Goal: Information Seeking & Learning: Learn about a topic

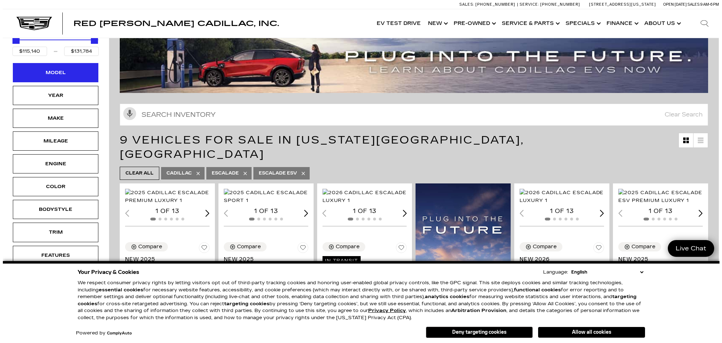
scroll to position [49, 1]
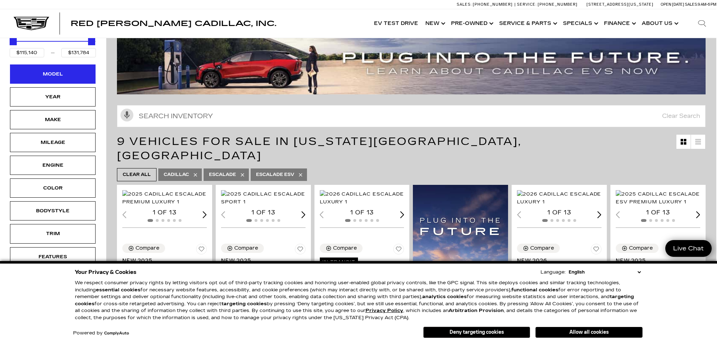
click at [61, 79] on div "Model" at bounding box center [53, 74] width 86 height 19
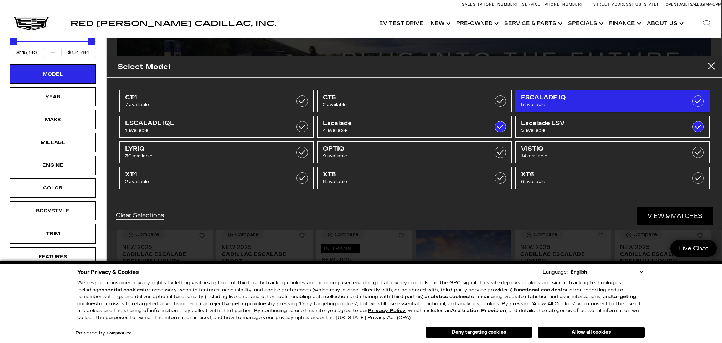
click at [663, 96] on span "ESCALADE IQ" at bounding box center [598, 97] width 155 height 7
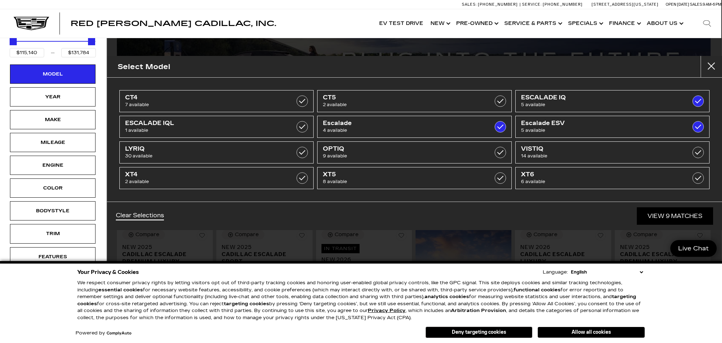
type input "$158,810"
checkbox input "true"
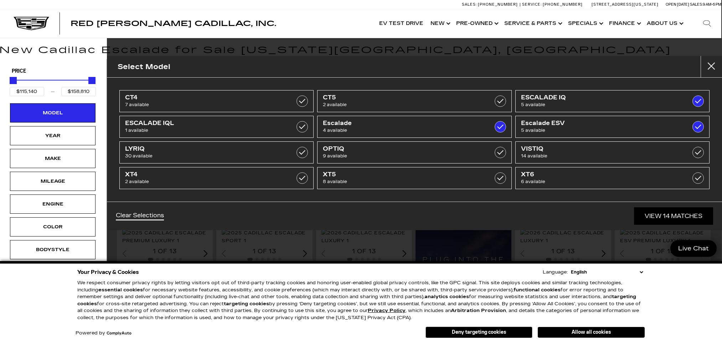
scroll to position [0, 1]
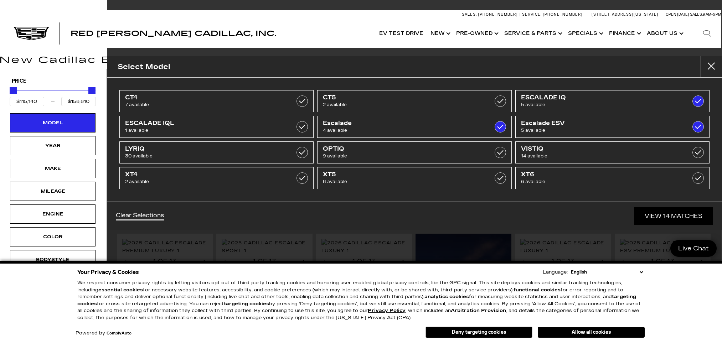
click at [589, 331] on button "Allow all cookies" at bounding box center [591, 332] width 107 height 11
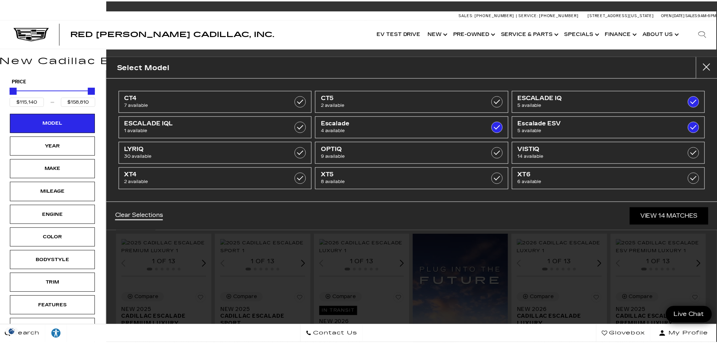
scroll to position [0, 0]
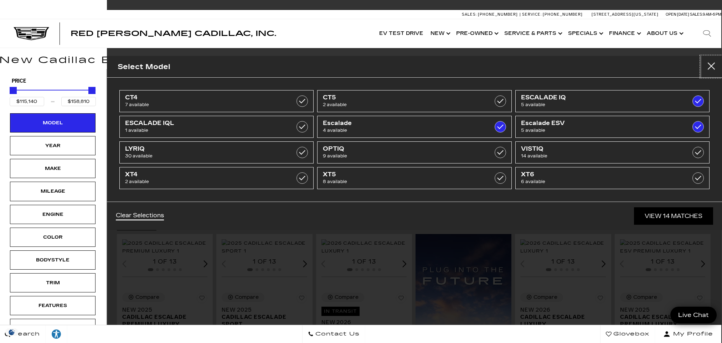
drag, startPoint x: 709, startPoint y: 65, endPoint x: 694, endPoint y: 80, distance: 21.4
click at [709, 65] on button "Close" at bounding box center [711, 66] width 21 height 21
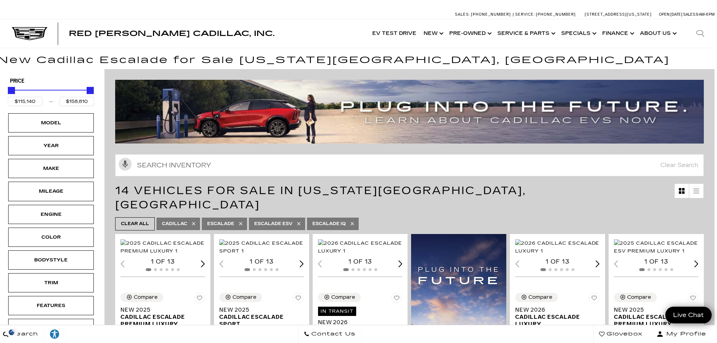
scroll to position [0, 2]
click at [64, 123] on div "Model" at bounding box center [51, 123] width 36 height 8
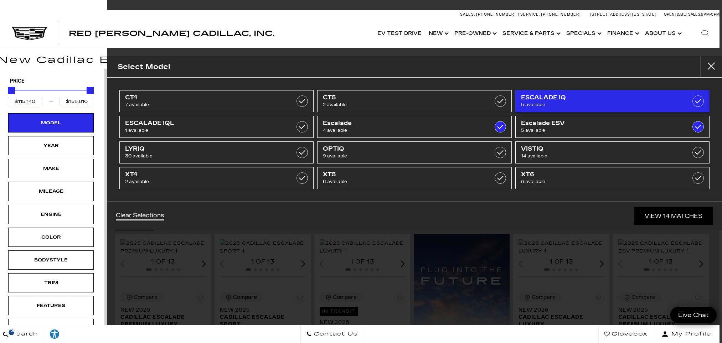
drag, startPoint x: 696, startPoint y: 125, endPoint x: 697, endPoint y: 107, distance: 17.5
click at [696, 125] on label at bounding box center [698, 126] width 11 height 11
checkbox input "false"
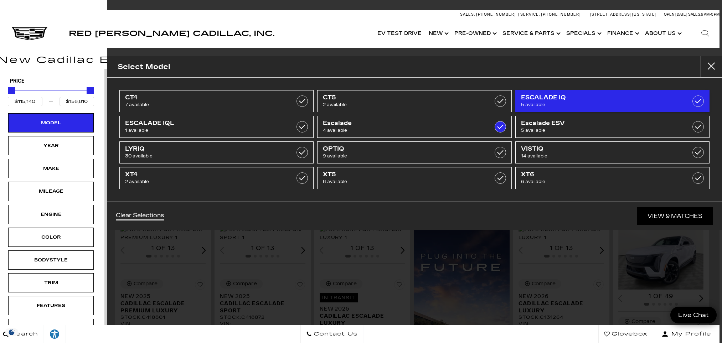
click at [697, 102] on label at bounding box center [698, 101] width 11 height 11
type input "$117,475"
checkbox input "false"
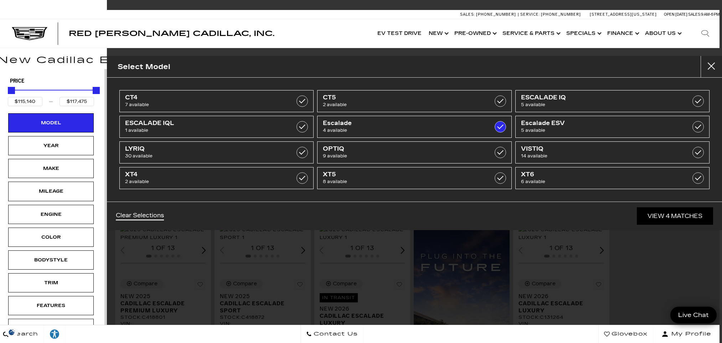
click at [667, 217] on link "View 4 Matches" at bounding box center [675, 215] width 76 height 17
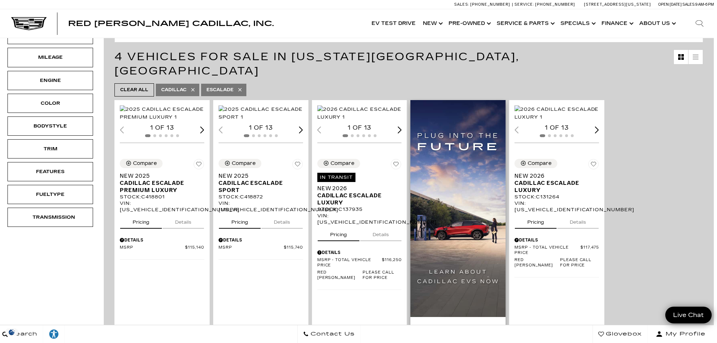
scroll to position [133, 3]
